Goal: Information Seeking & Learning: Find specific fact

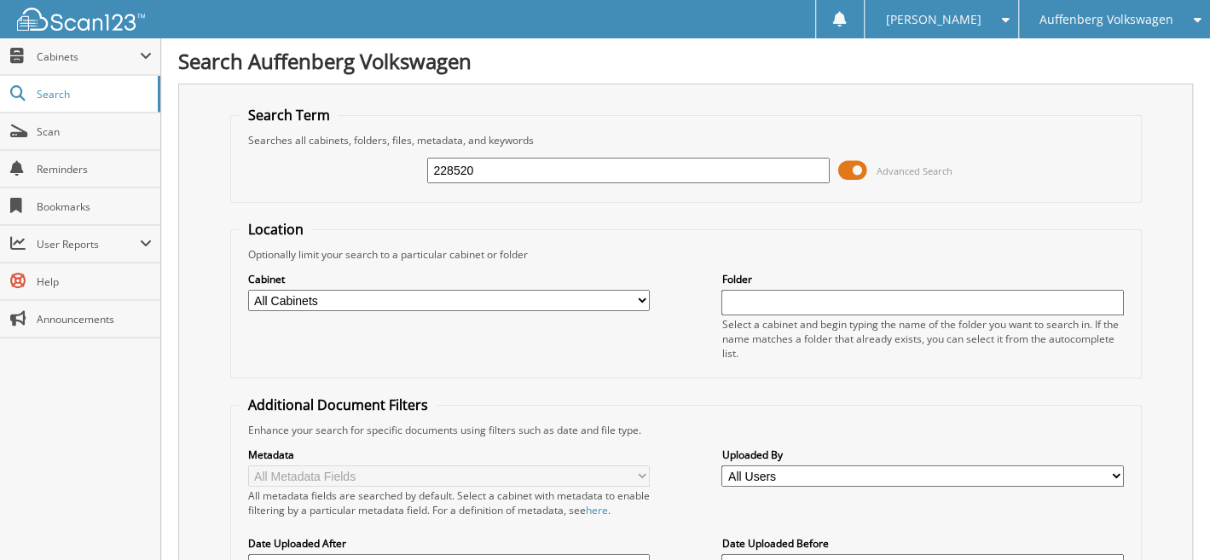
type input "228520"
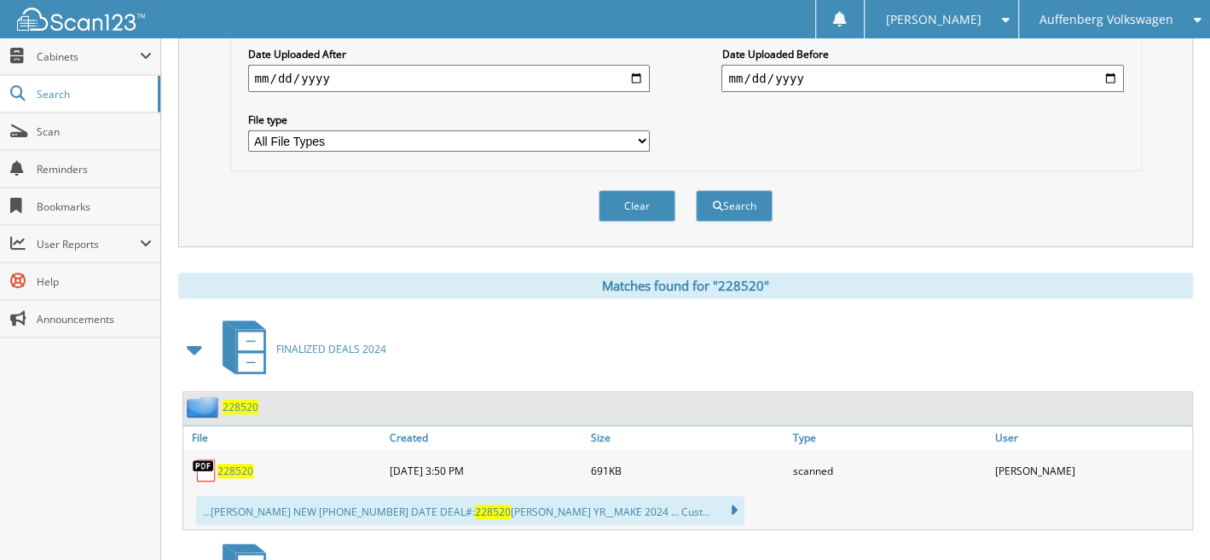
click at [240, 400] on span "228520" at bounding box center [241, 407] width 36 height 14
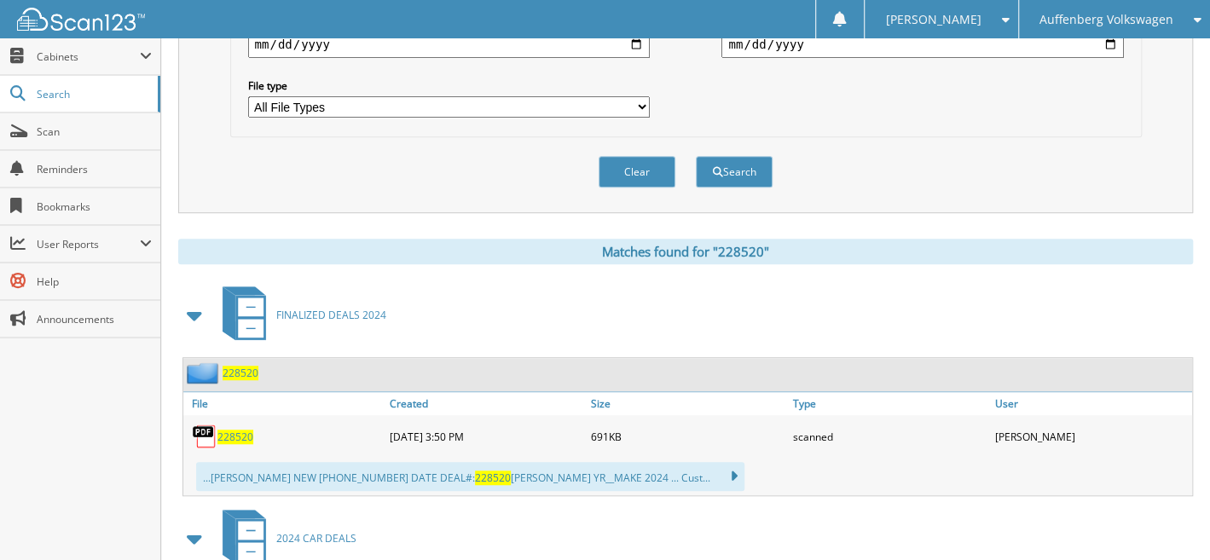
scroll to position [980, 0]
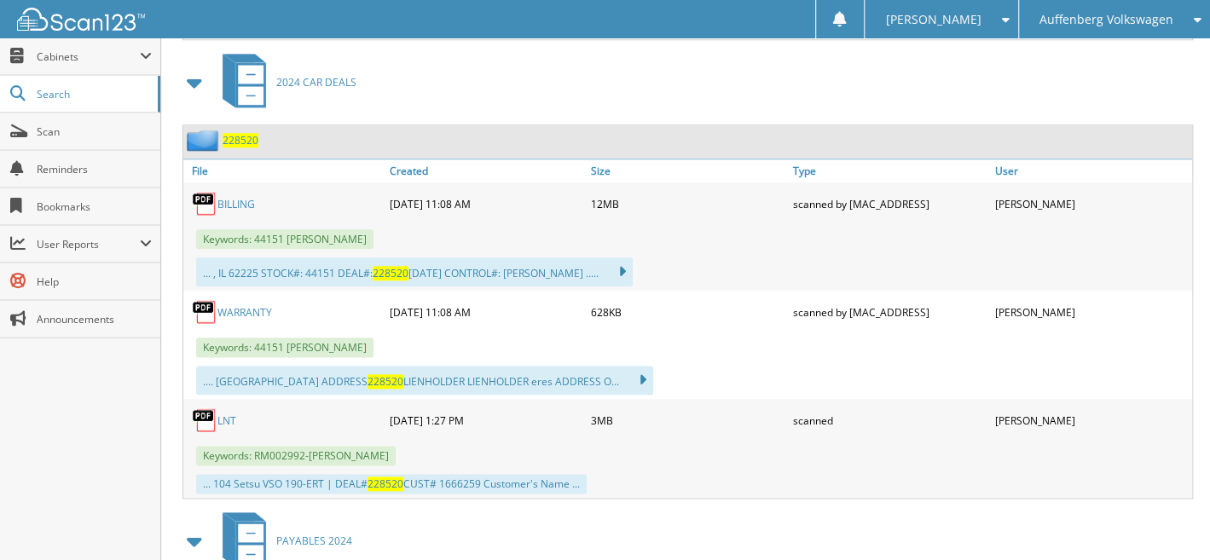
click at [235, 133] on span "228520" at bounding box center [241, 140] width 36 height 14
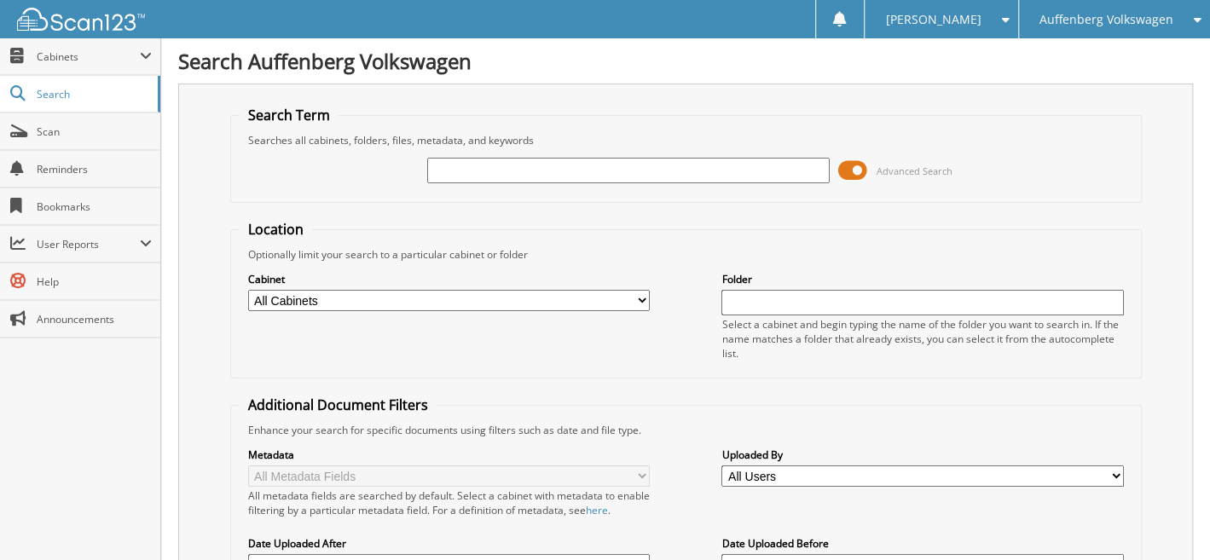
click at [1078, 18] on span "Auffenberg Volkswagen" at bounding box center [1107, 19] width 134 height 10
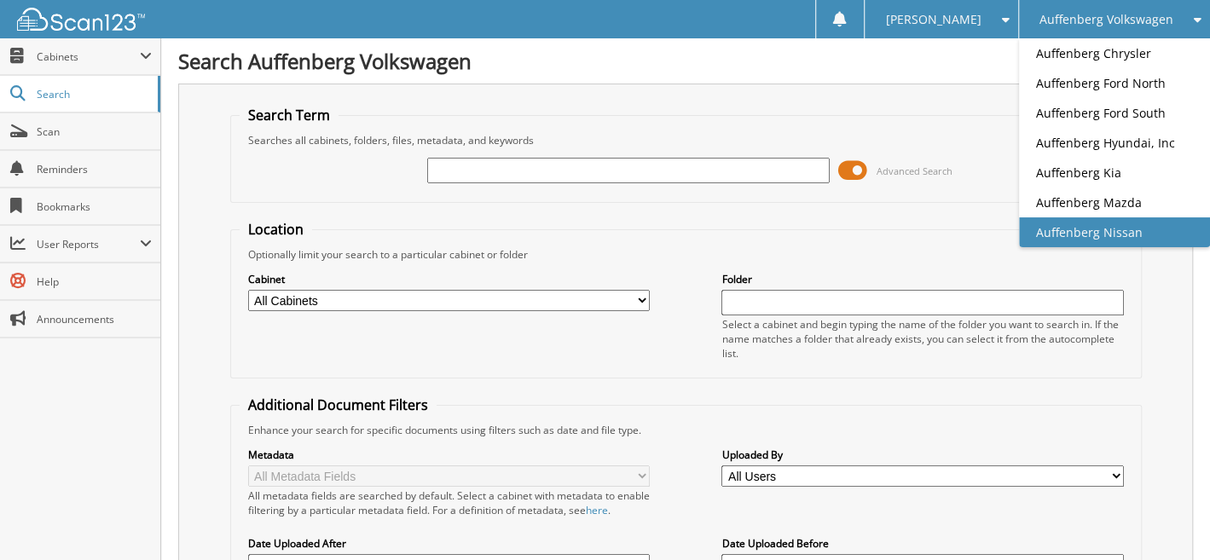
click at [1059, 234] on link "Auffenberg Nissan" at bounding box center [1114, 232] width 191 height 30
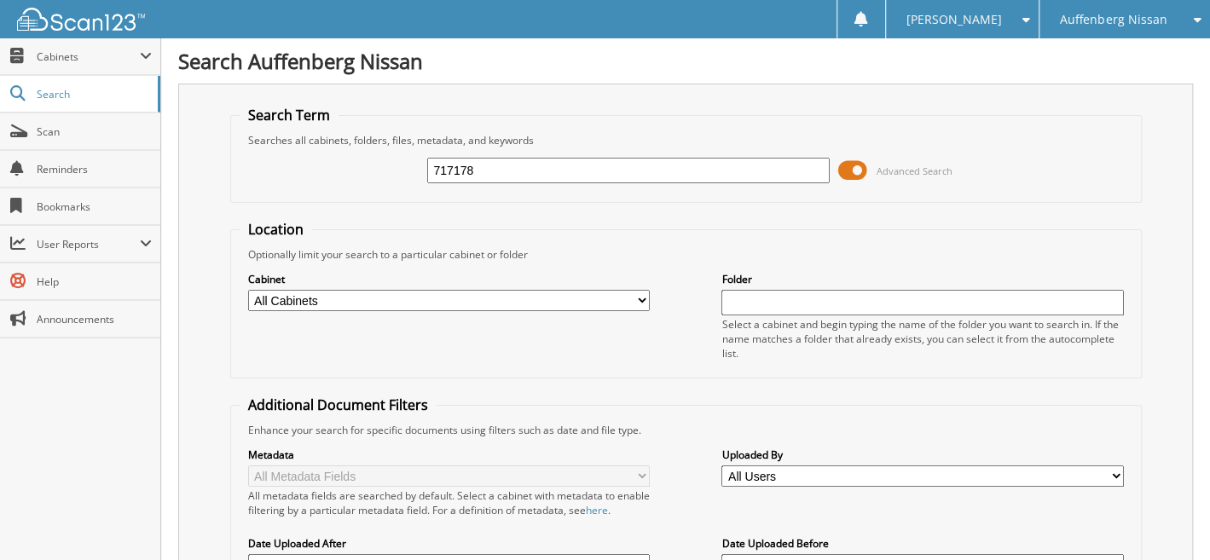
type input "717178"
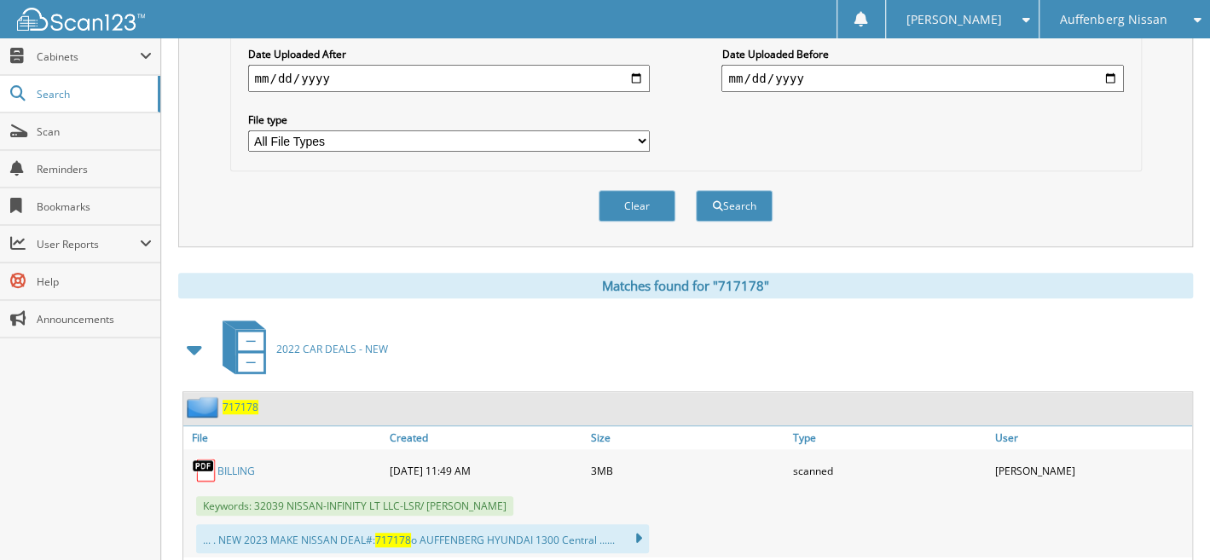
click at [235, 400] on span "717178" at bounding box center [241, 407] width 36 height 14
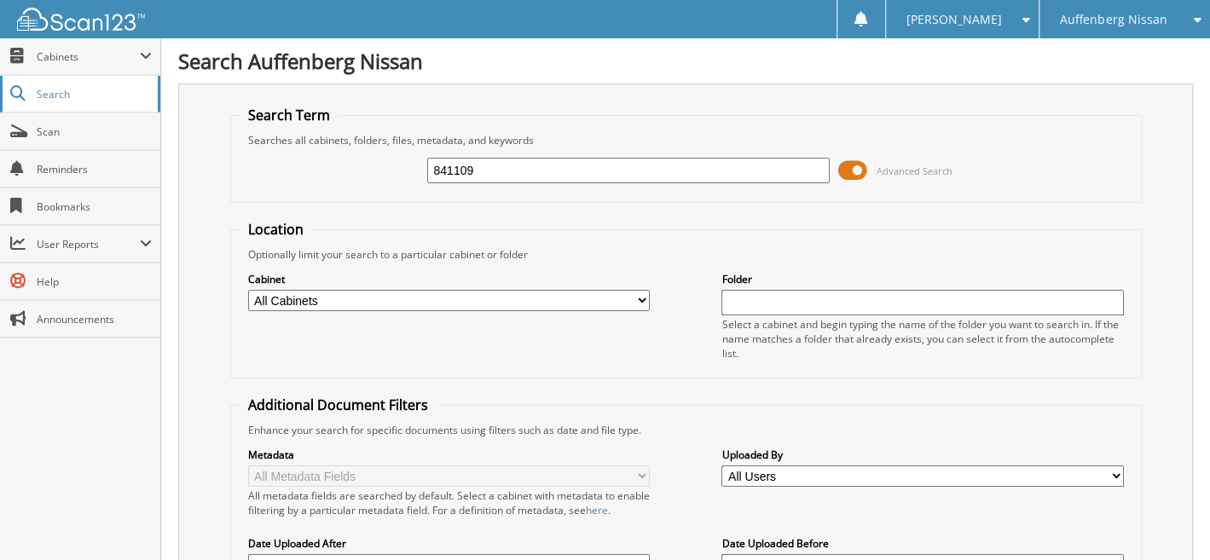
type input "841109"
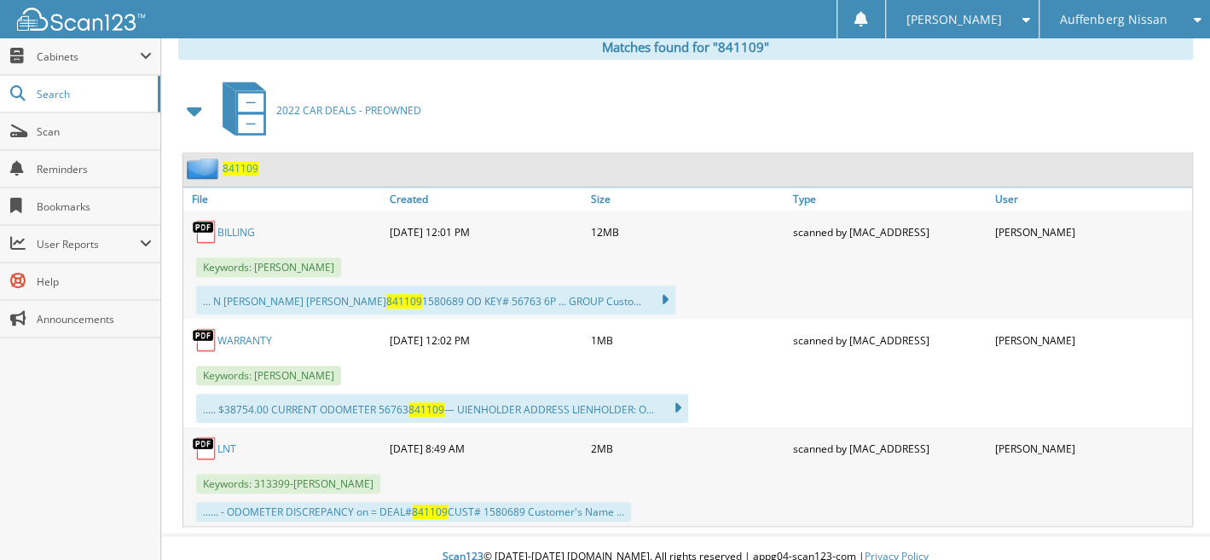
click at [236, 161] on span "841109" at bounding box center [241, 168] width 36 height 14
